Goal: Task Accomplishment & Management: Manage account settings

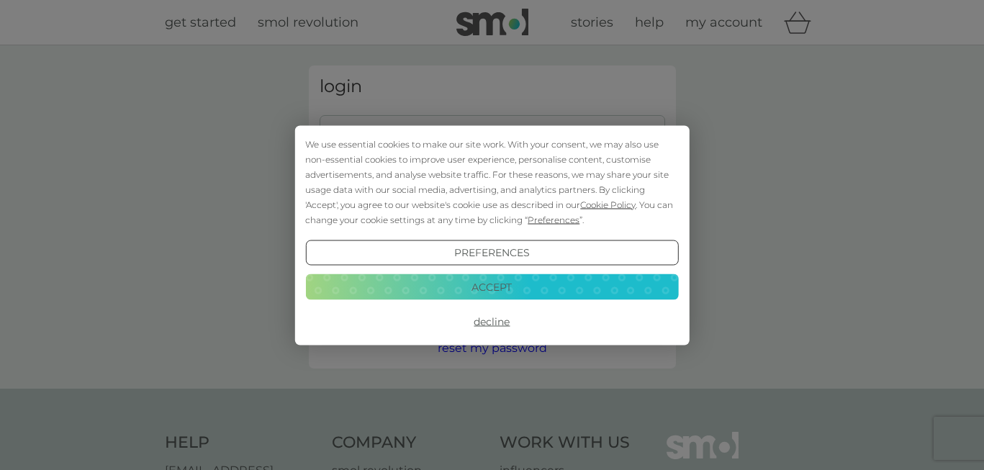
click at [489, 286] on button "Accept" at bounding box center [491, 287] width 373 height 26
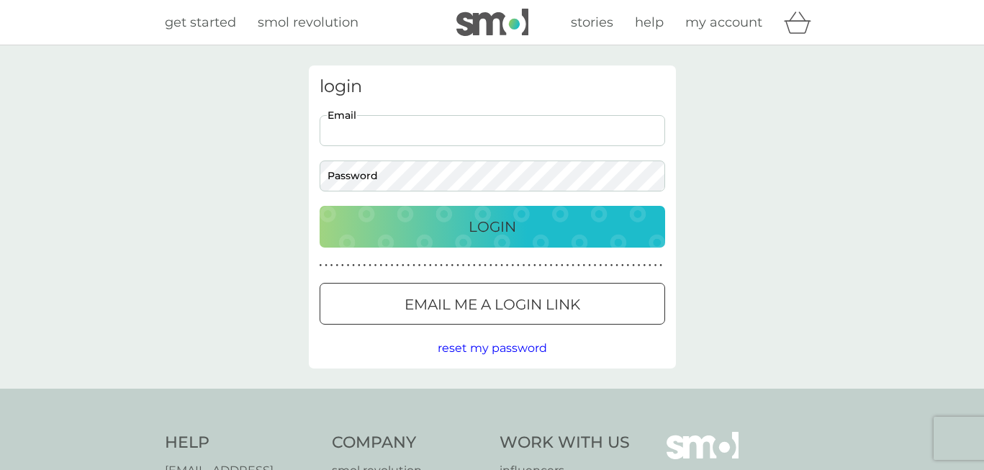
click at [422, 128] on input "Email" at bounding box center [492, 130] width 345 height 31
type input "markcrumpton3@gmail.com"
click at [320, 206] on button "Login" at bounding box center [492, 227] width 345 height 42
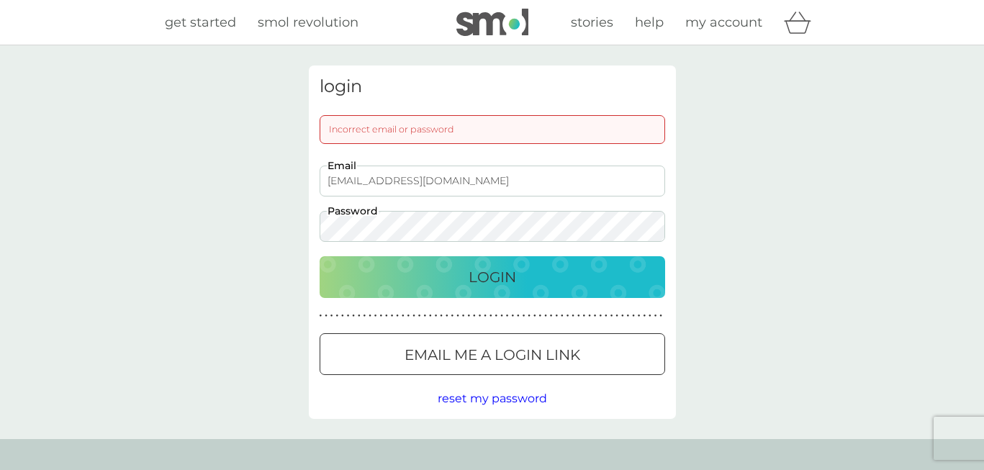
click at [276, 227] on div "login Incorrect email or password markcrumpton3@gmail.com Email Password Login …" at bounding box center [492, 242] width 984 height 394
click at [320, 256] on button "Login" at bounding box center [492, 277] width 345 height 42
click at [298, 228] on div "login Incorrect email or password markcrumpton3@gmail.com Email Password Login …" at bounding box center [492, 241] width 389 height 353
click at [320, 256] on button "Login" at bounding box center [492, 277] width 345 height 42
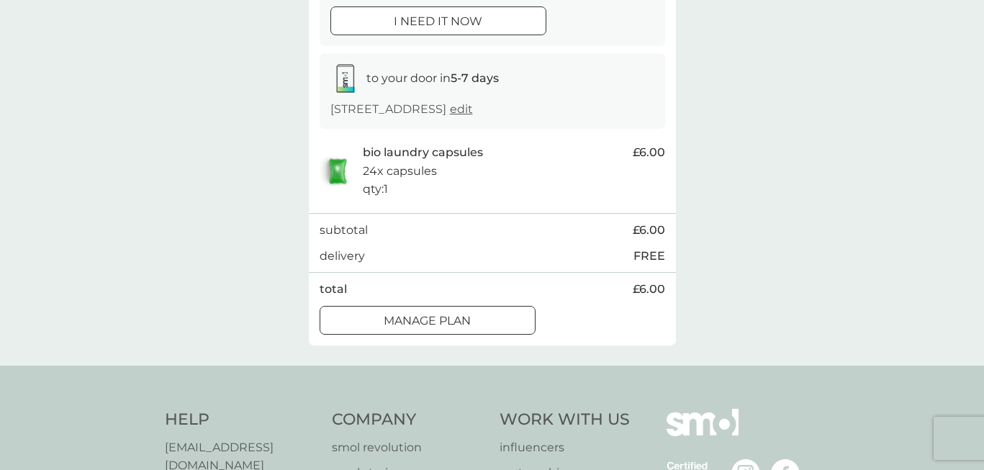
scroll to position [198, 0]
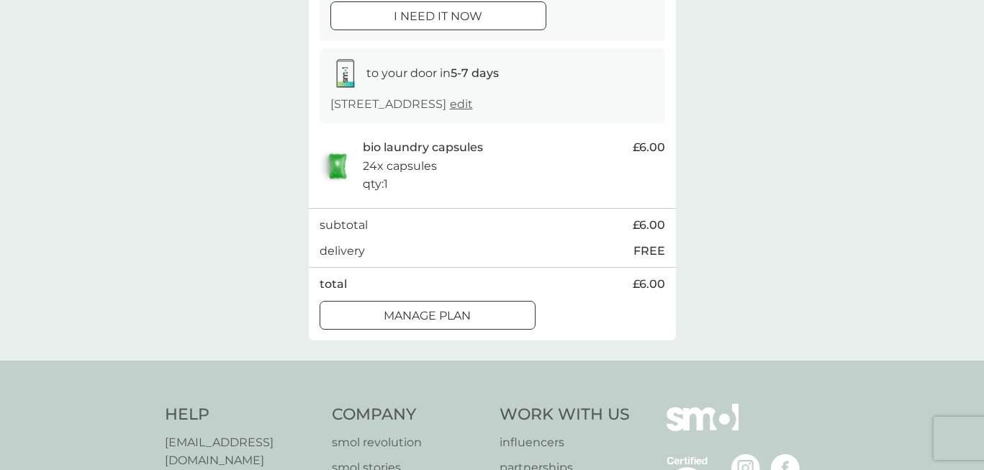
click at [476, 311] on div "Manage plan" at bounding box center [427, 316] width 214 height 19
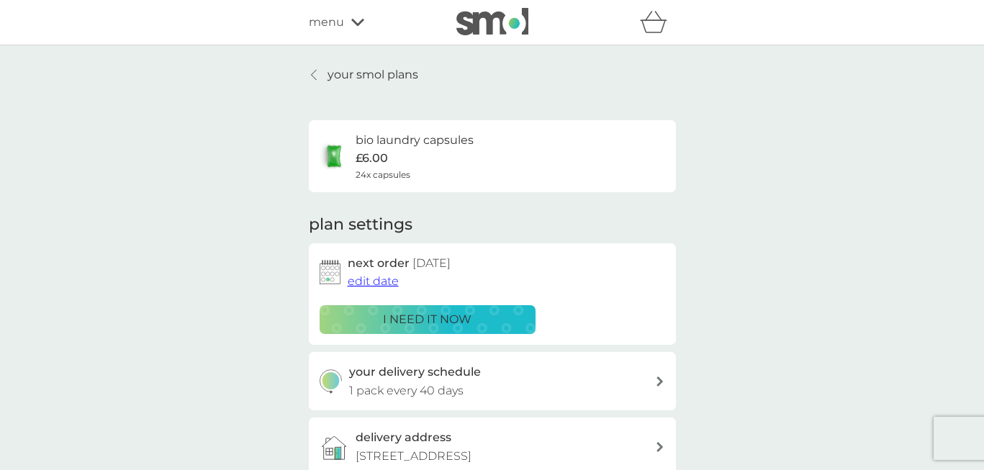
click at [357, 30] on div "menu" at bounding box center [370, 22] width 122 height 19
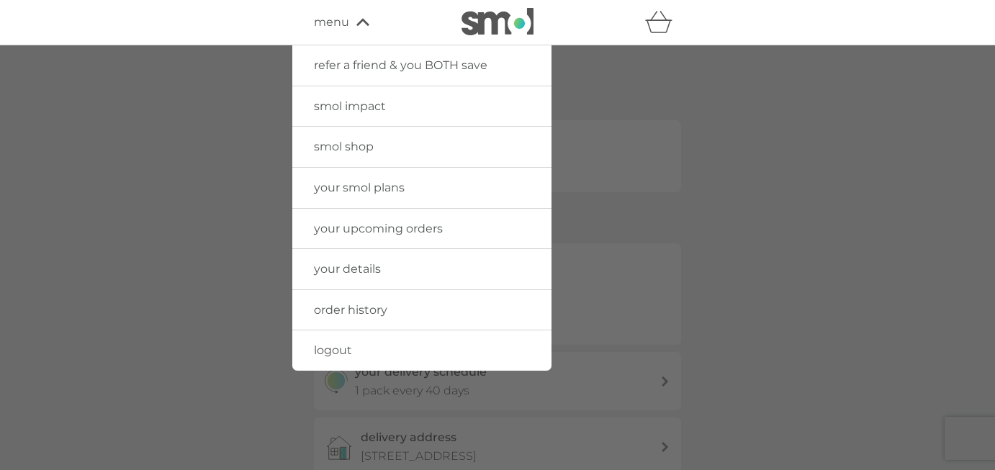
click at [357, 186] on span "your smol plans" at bounding box center [359, 188] width 91 height 14
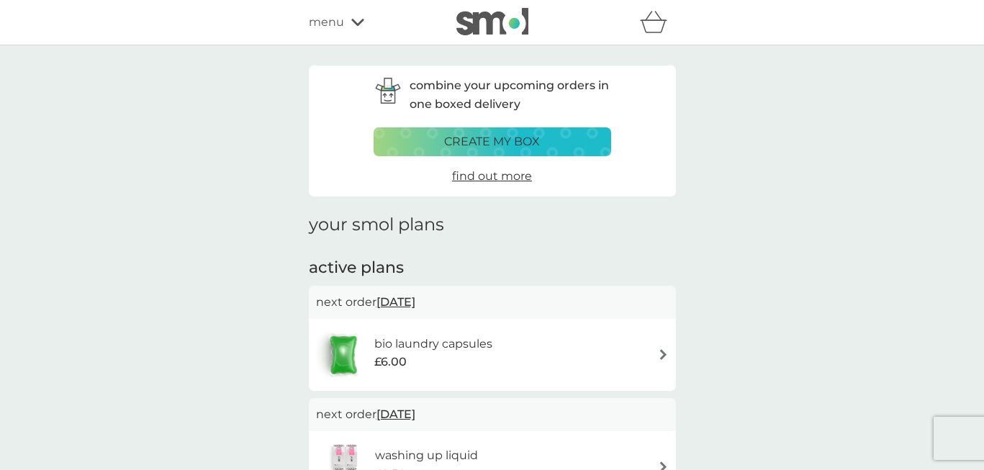
click at [551, 344] on div "bio laundry capsules £6.00" at bounding box center [492, 355] width 353 height 50
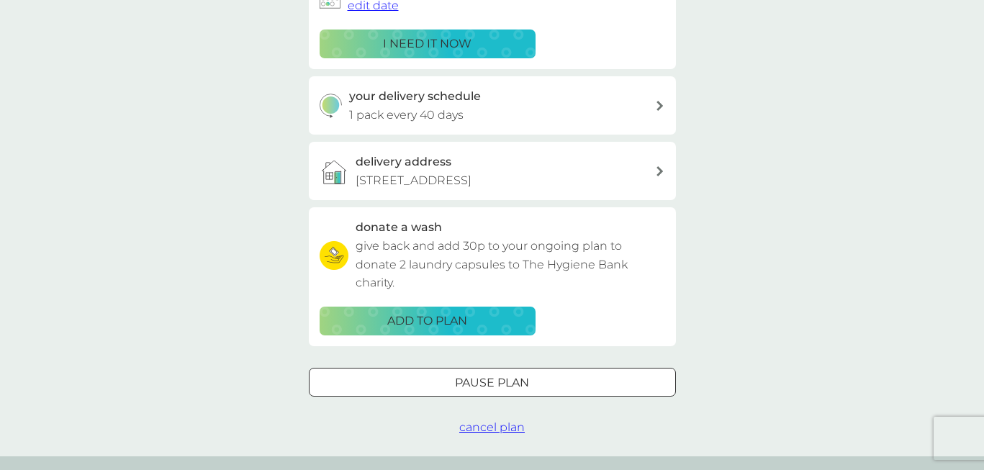
scroll to position [276, 0]
click at [503, 387] on div at bounding box center [492, 381] width 52 height 15
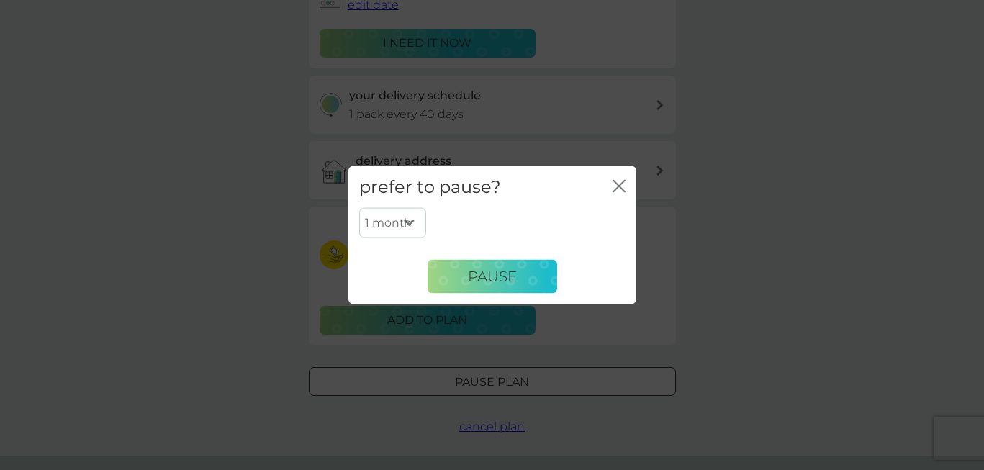
click at [402, 212] on select "1 month 2 months 3 months 4 months 5 months 6 months" at bounding box center [392, 223] width 67 height 30
select select "6"
click at [359, 208] on select "1 month 2 months 3 months 4 months 5 months 6 months" at bounding box center [392, 223] width 67 height 30
click at [484, 276] on span "Pause" at bounding box center [492, 276] width 49 height 17
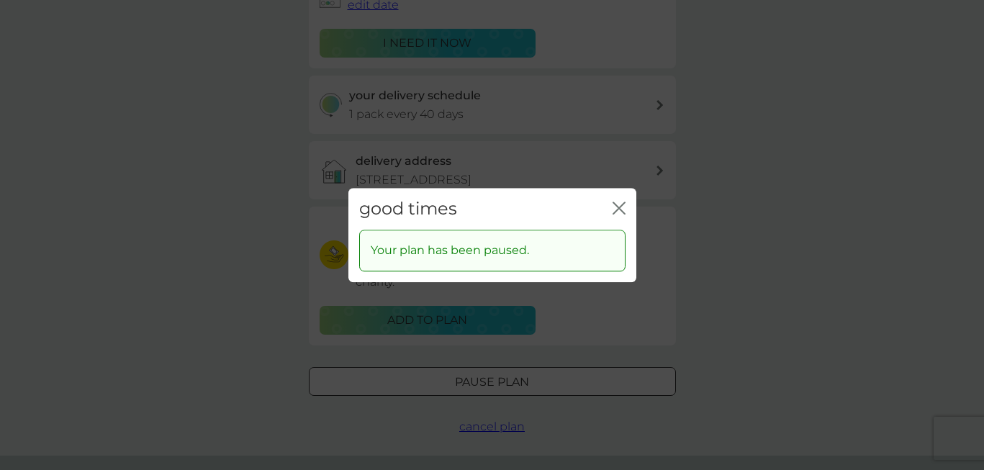
click at [613, 206] on icon "close" at bounding box center [619, 208] width 13 height 13
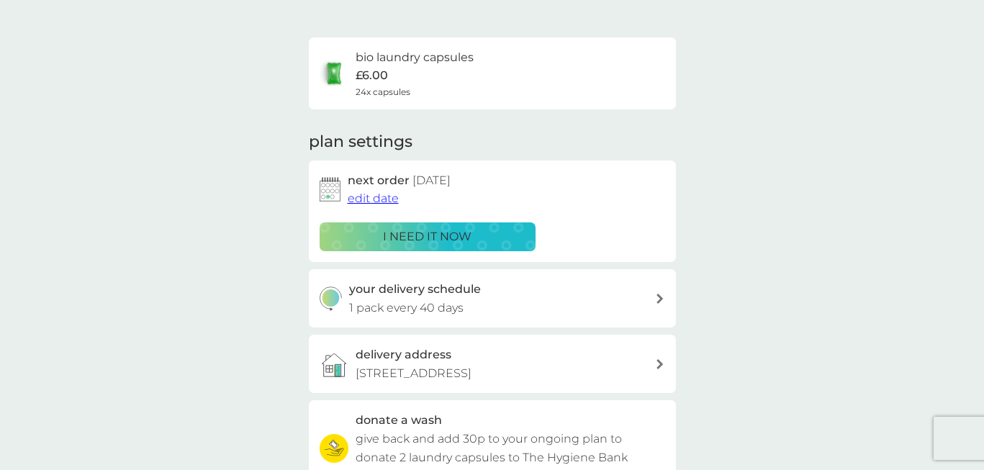
scroll to position [0, 0]
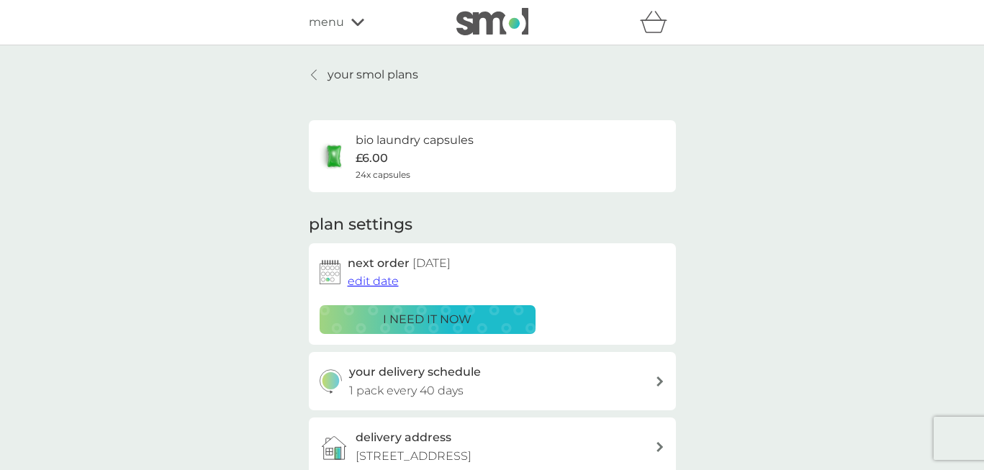
click at [312, 77] on icon at bounding box center [314, 75] width 6 height 12
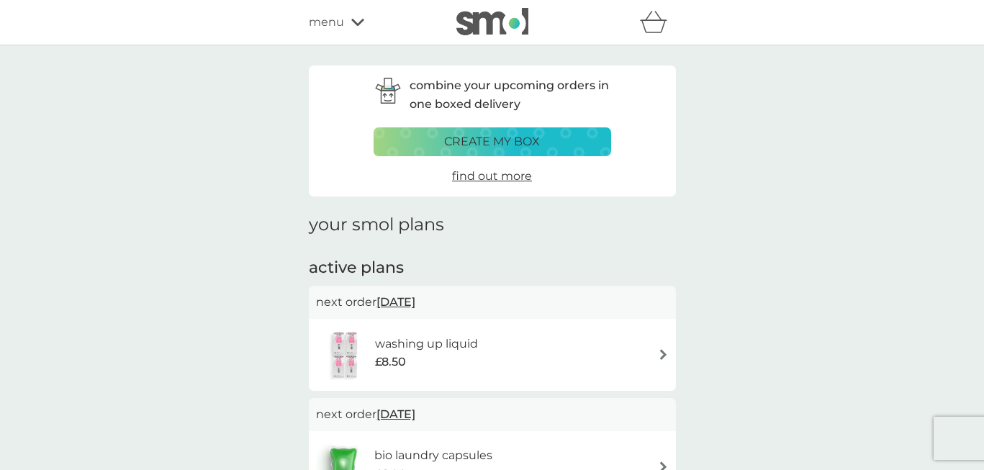
click at [347, 17] on div "menu" at bounding box center [370, 22] width 122 height 19
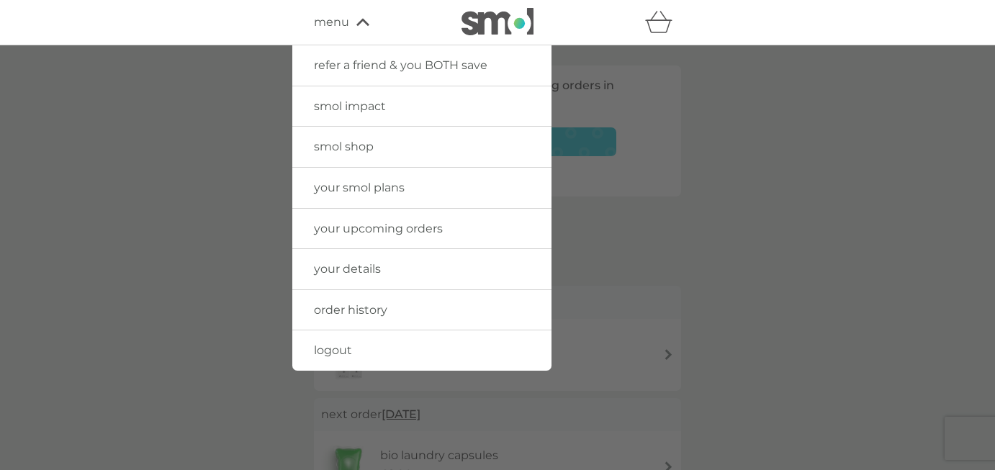
click at [363, 134] on link "smol shop" at bounding box center [421, 147] width 259 height 40
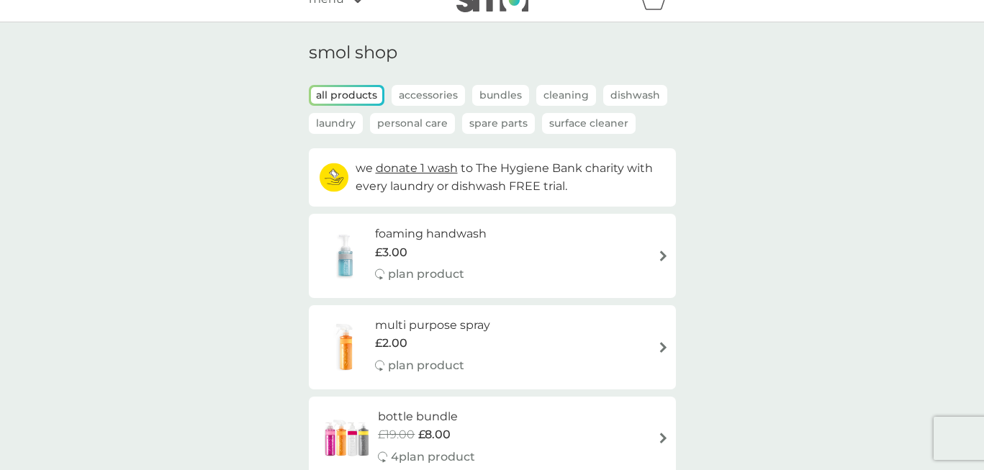
scroll to position [52, 0]
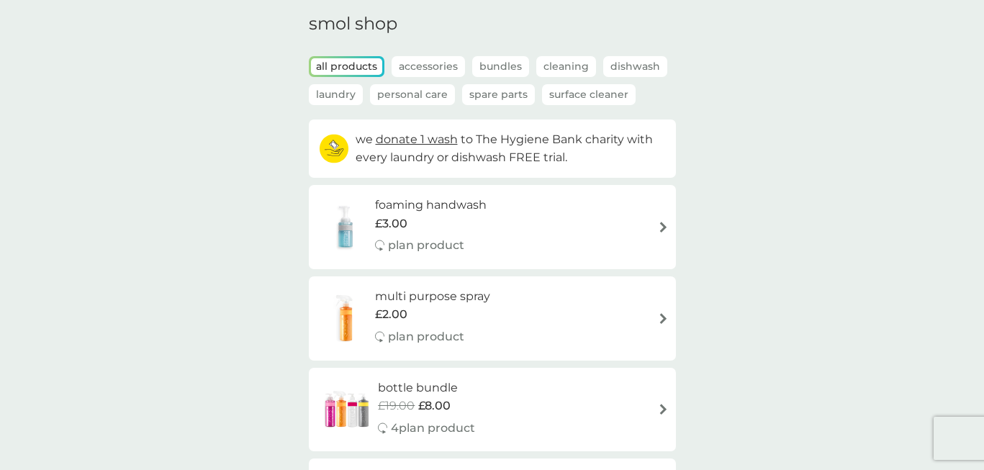
click at [570, 68] on p "Cleaning" at bounding box center [566, 66] width 60 height 21
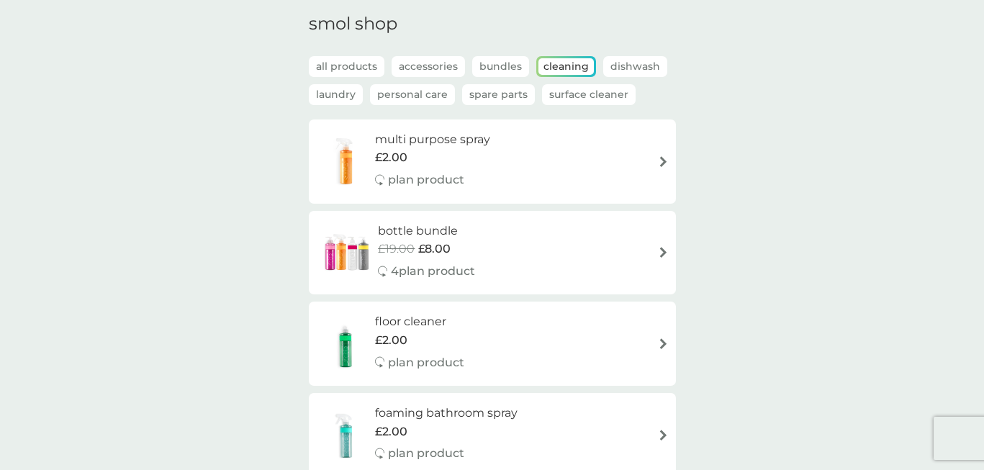
click at [299, 91] on div "smol shop all products Accessories Bundles Cleaning Dishwash Laundry Personal C…" at bounding box center [492, 433] width 389 height 838
click at [331, 93] on p "Laundry" at bounding box center [336, 94] width 54 height 21
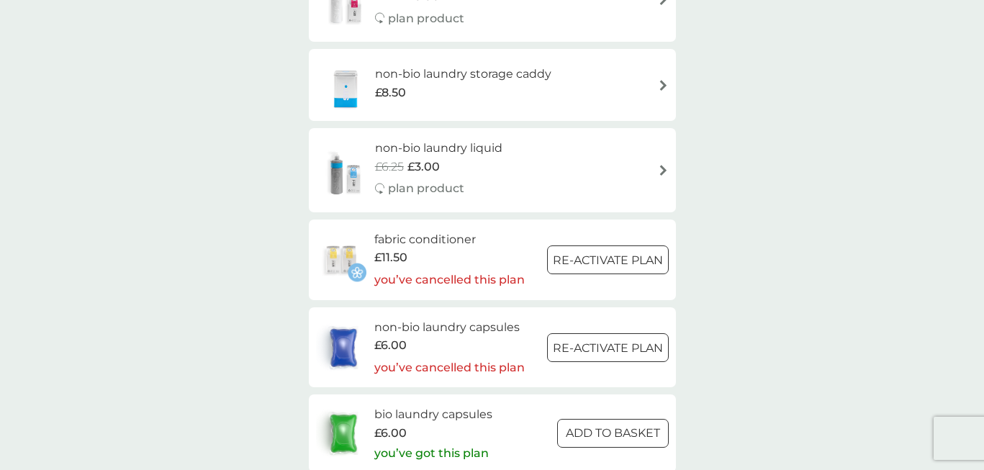
scroll to position [653, 0]
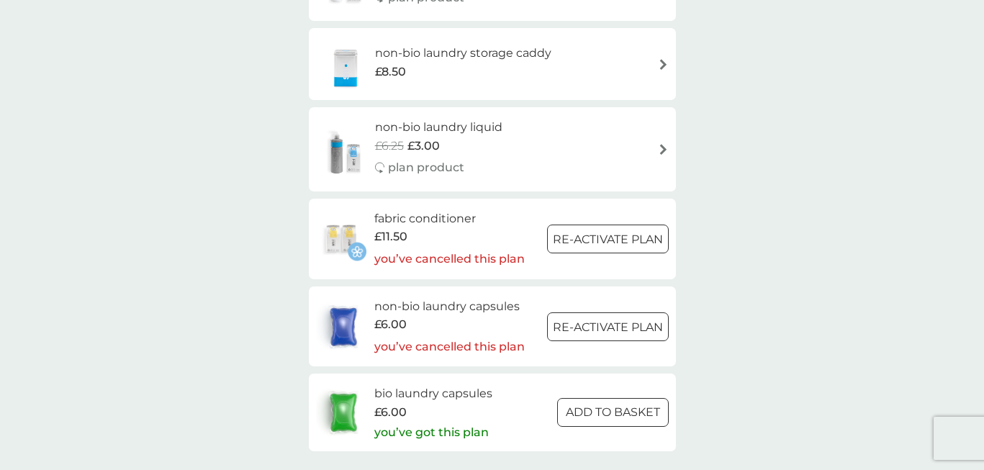
click at [464, 313] on h6 "non-bio laundry capsules" at bounding box center [449, 306] width 150 height 19
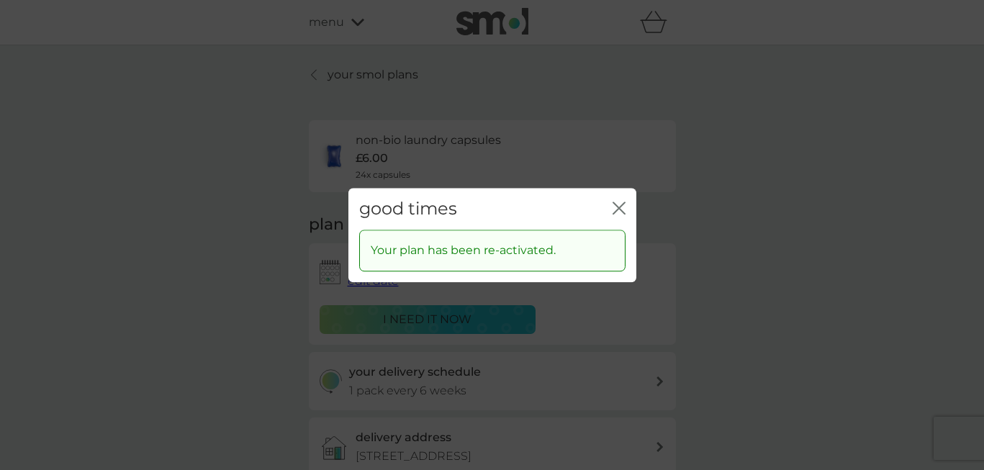
click at [624, 207] on icon "close" at bounding box center [619, 208] width 13 height 13
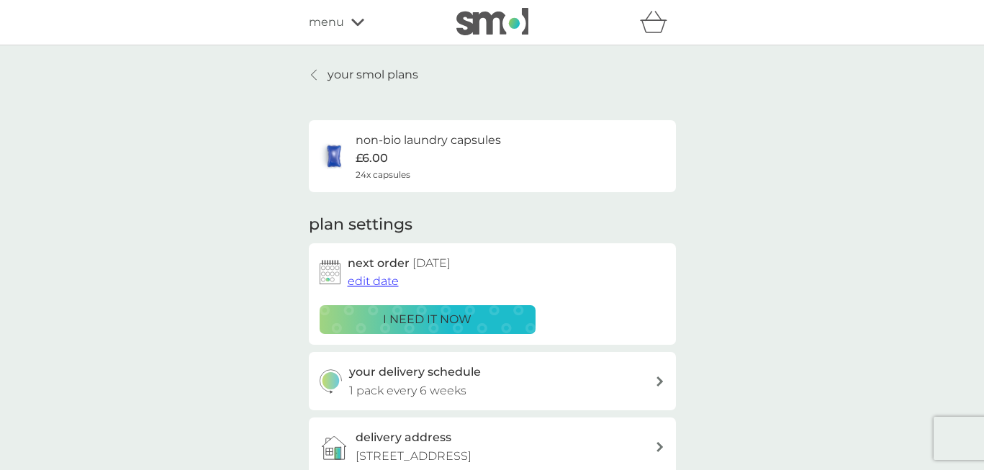
click at [383, 281] on span "edit date" at bounding box center [373, 281] width 51 height 14
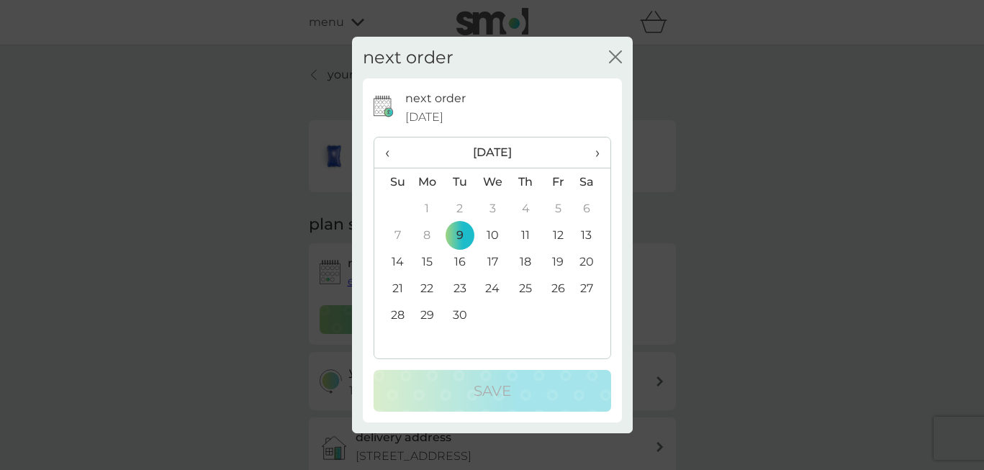
click at [613, 60] on icon "close" at bounding box center [615, 56] width 13 height 13
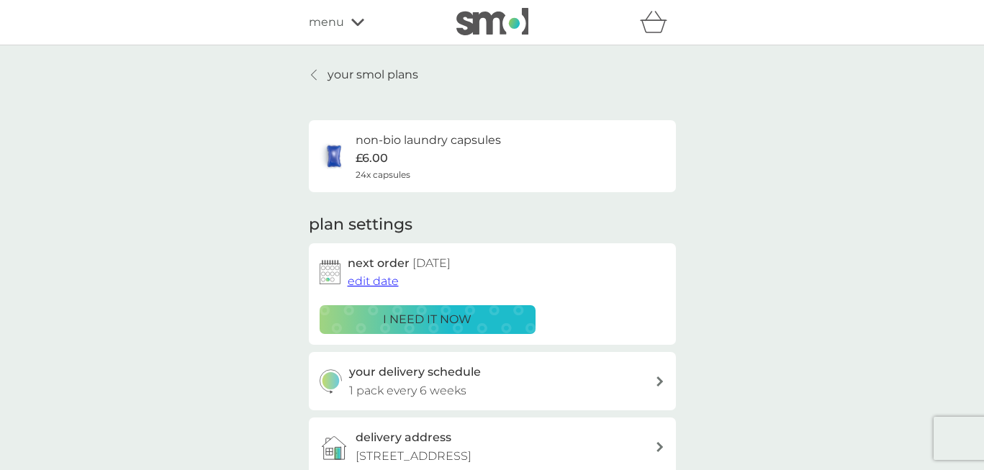
click at [404, 153] on div "non-bio laundry capsules £6.00 24x capsules" at bounding box center [428, 156] width 145 height 50
click at [394, 123] on div "non-bio laundry capsules £6.00 24x capsules" at bounding box center [492, 156] width 367 height 72
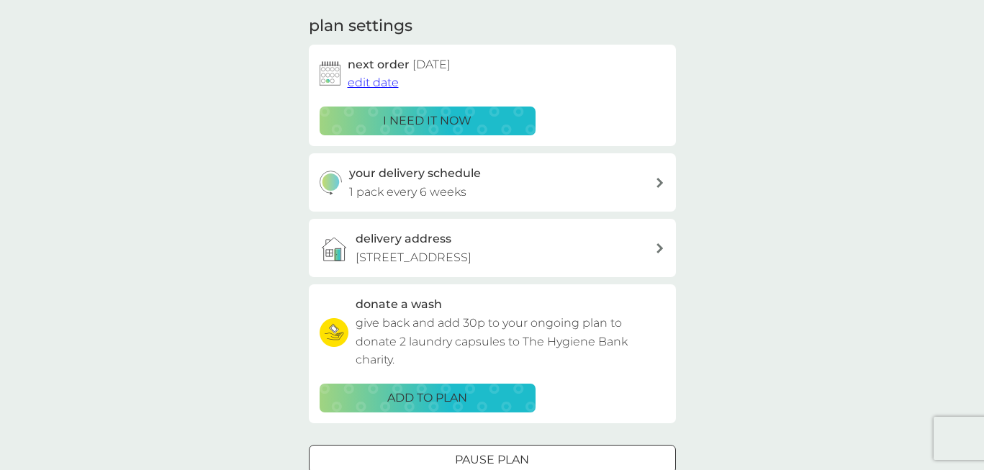
scroll to position [209, 0]
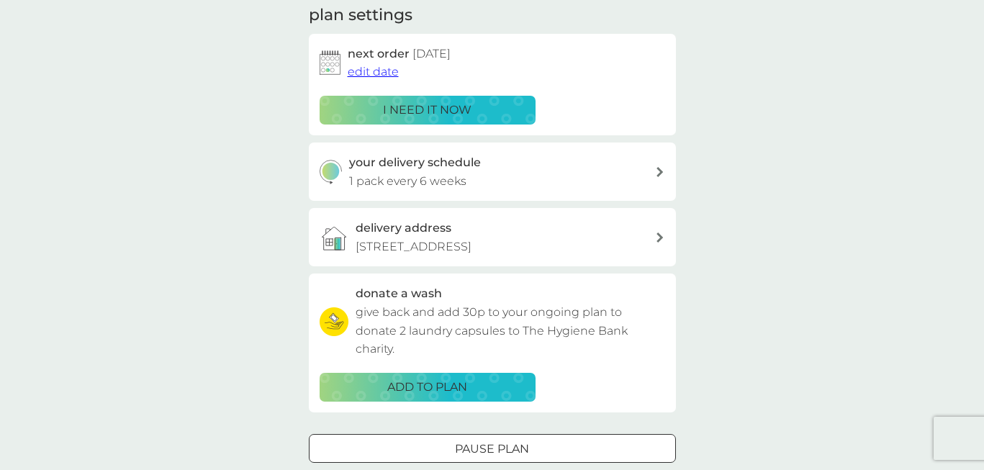
click at [491, 442] on div at bounding box center [492, 448] width 52 height 15
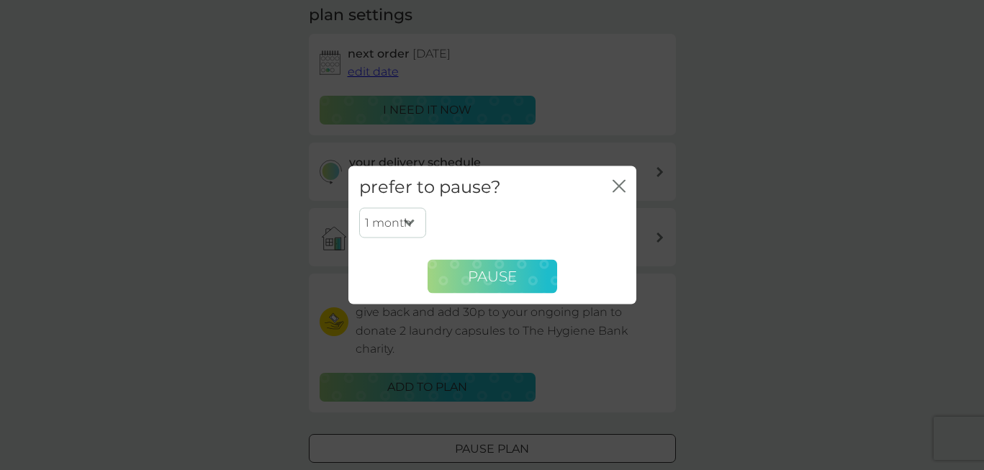
click at [472, 259] on button "Pause" at bounding box center [493, 276] width 130 height 35
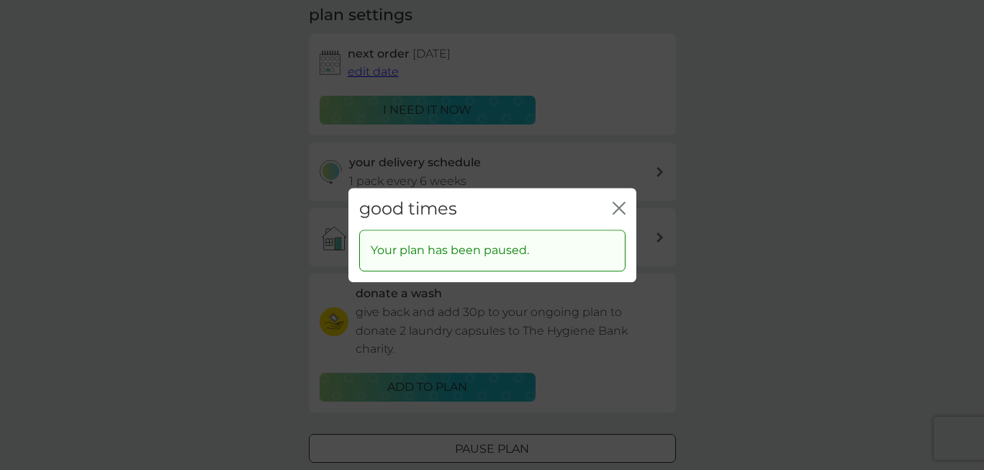
click at [615, 209] on icon "close" at bounding box center [619, 208] width 13 height 13
